Goal: Use online tool/utility: Utilize a website feature to perform a specific function

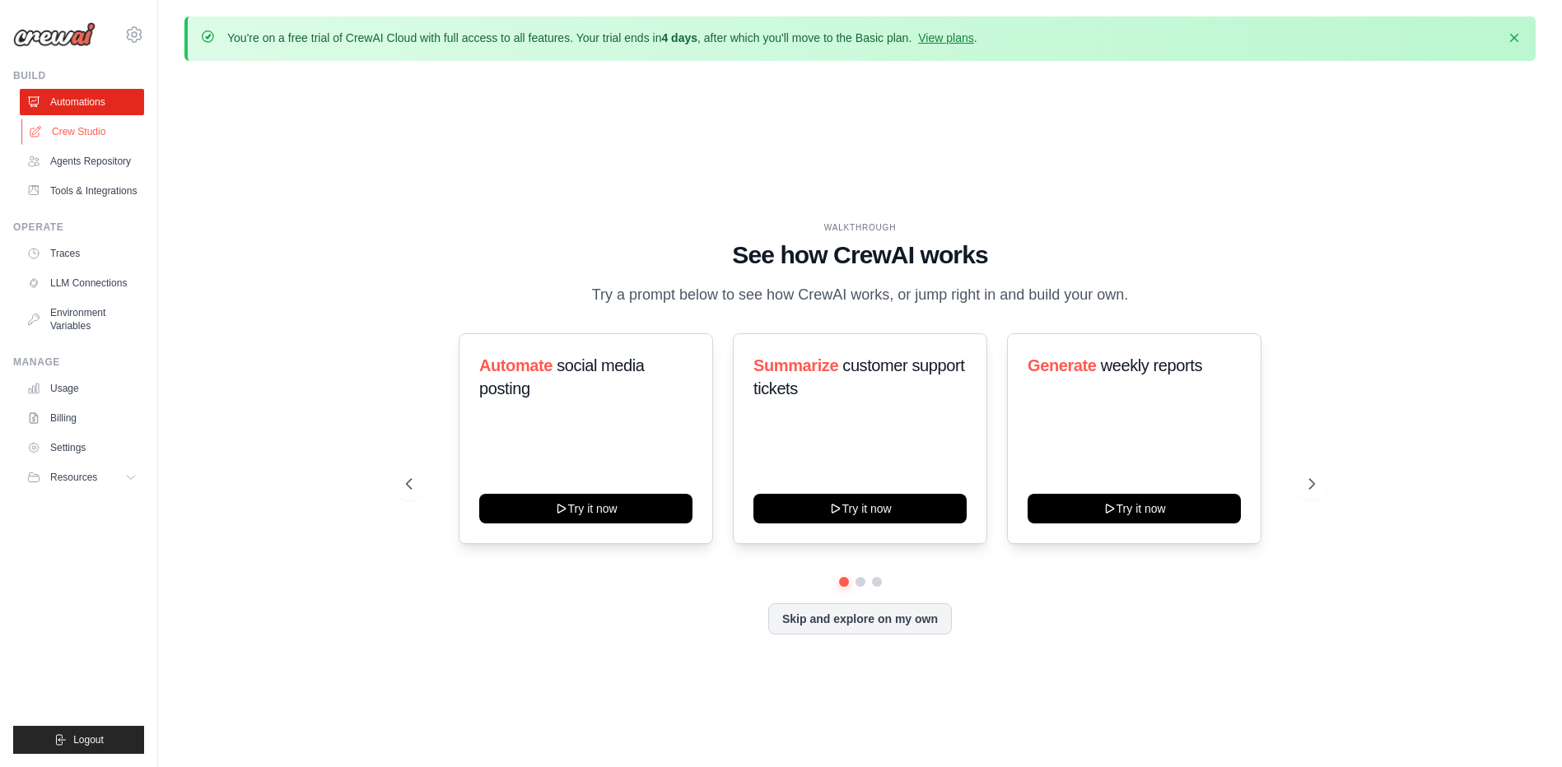
click at [77, 129] on link "Crew Studio" at bounding box center [83, 132] width 124 height 26
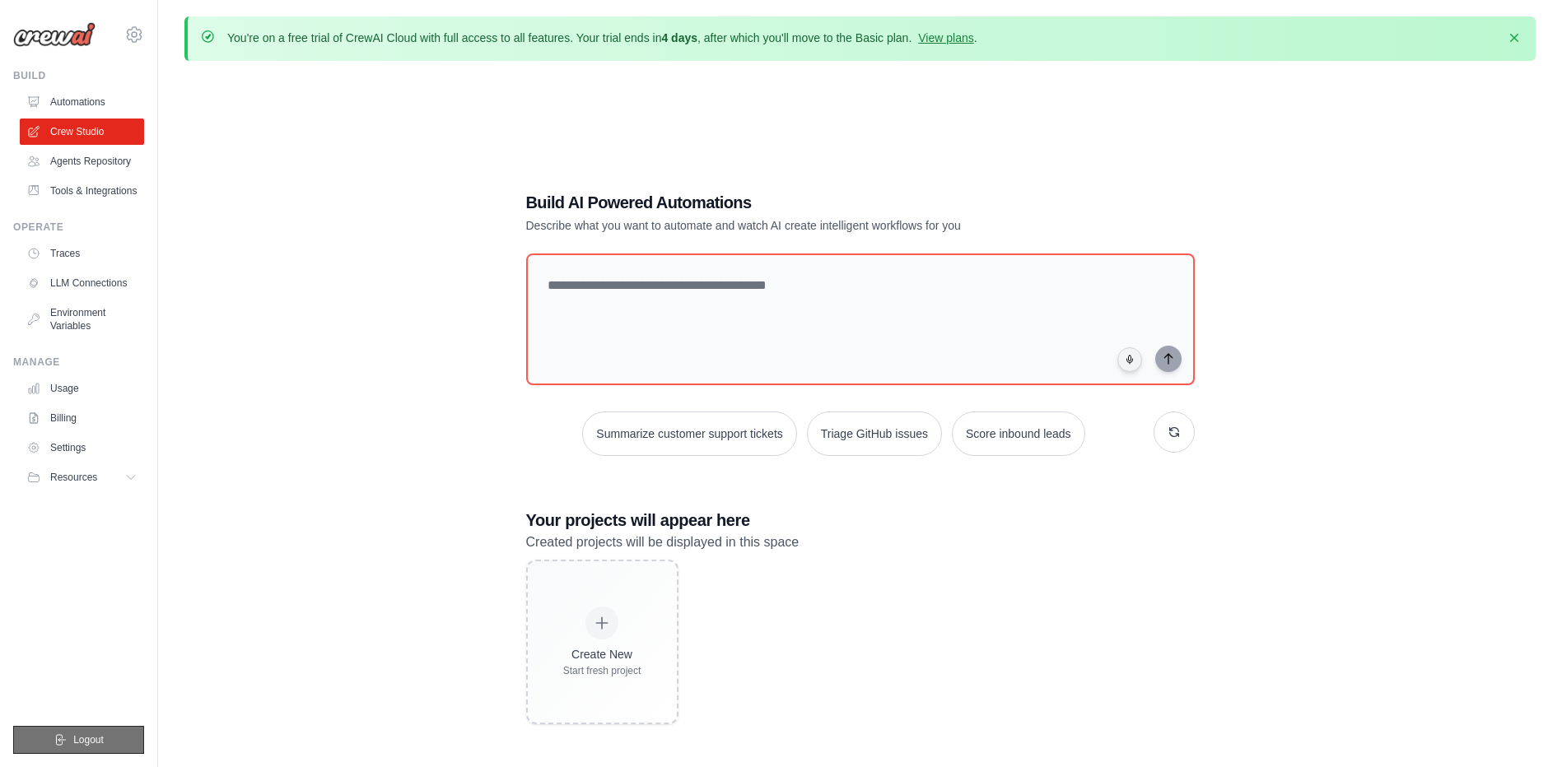
click at [65, 752] on button "Logout" at bounding box center [78, 740] width 131 height 28
